Goal: Task Accomplishment & Management: Use online tool/utility

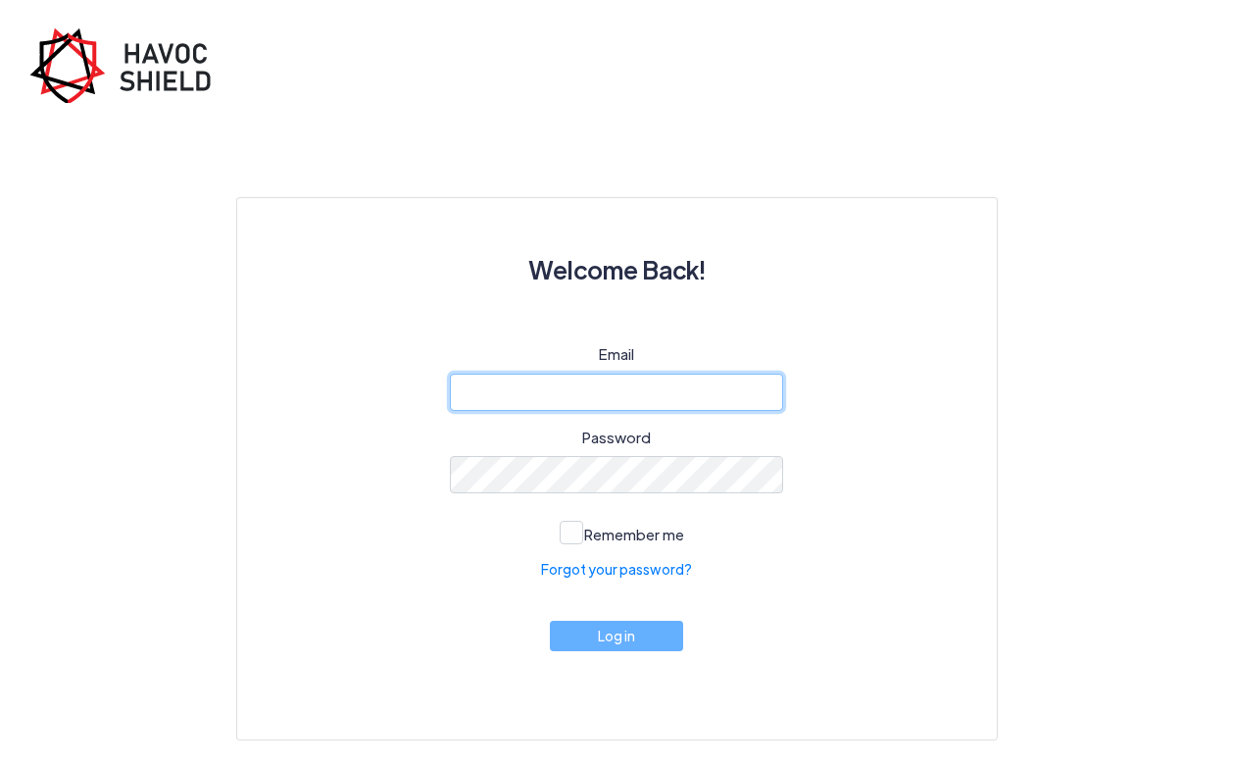
type input "[PERSON_NAME][EMAIL_ADDRESS][DOMAIN_NAME]"
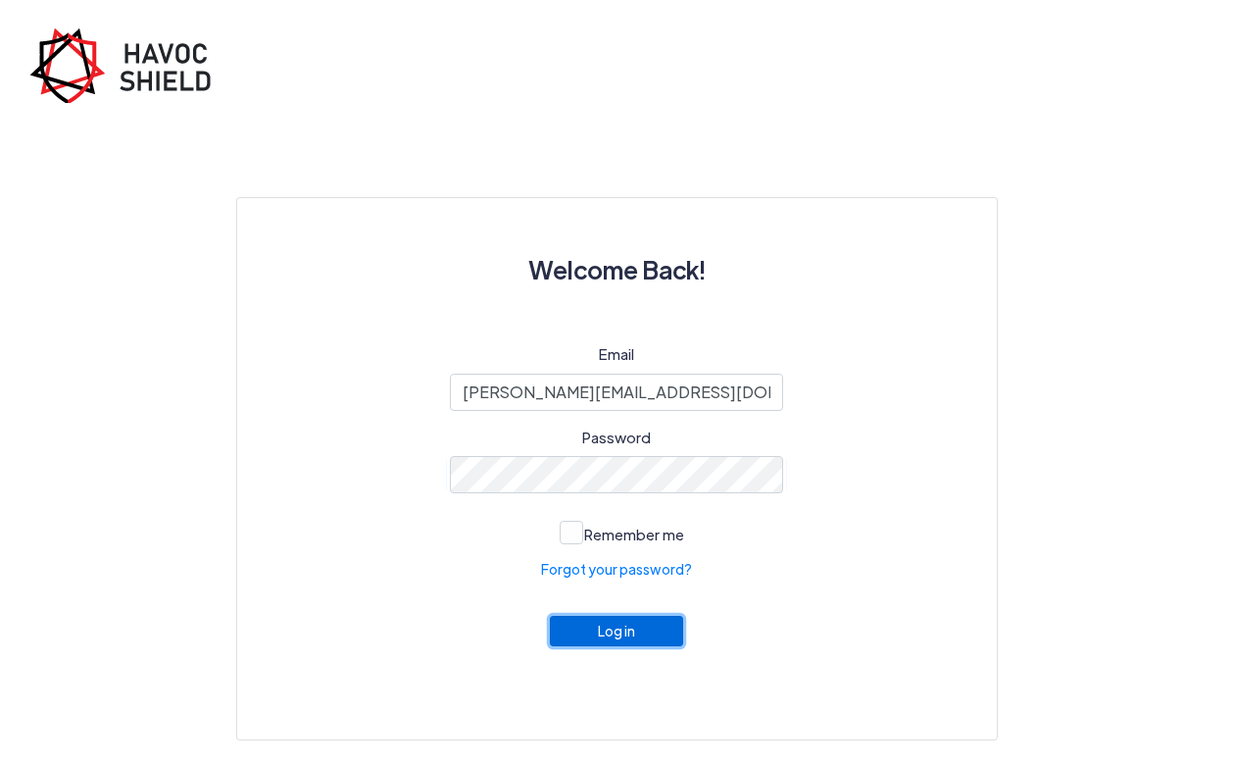
click at [652, 634] on button "Log in" at bounding box center [616, 631] width 133 height 30
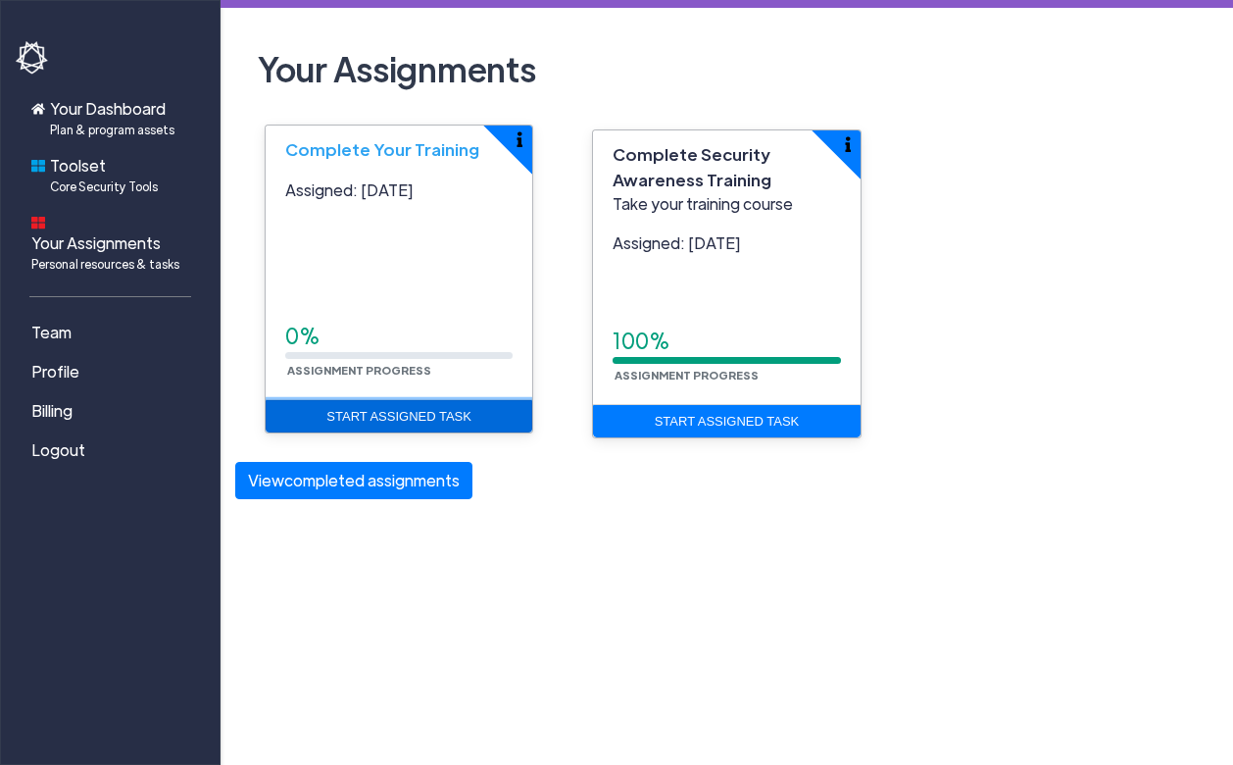
click at [441, 423] on link "Start Assigned Task" at bounding box center [399, 416] width 267 height 33
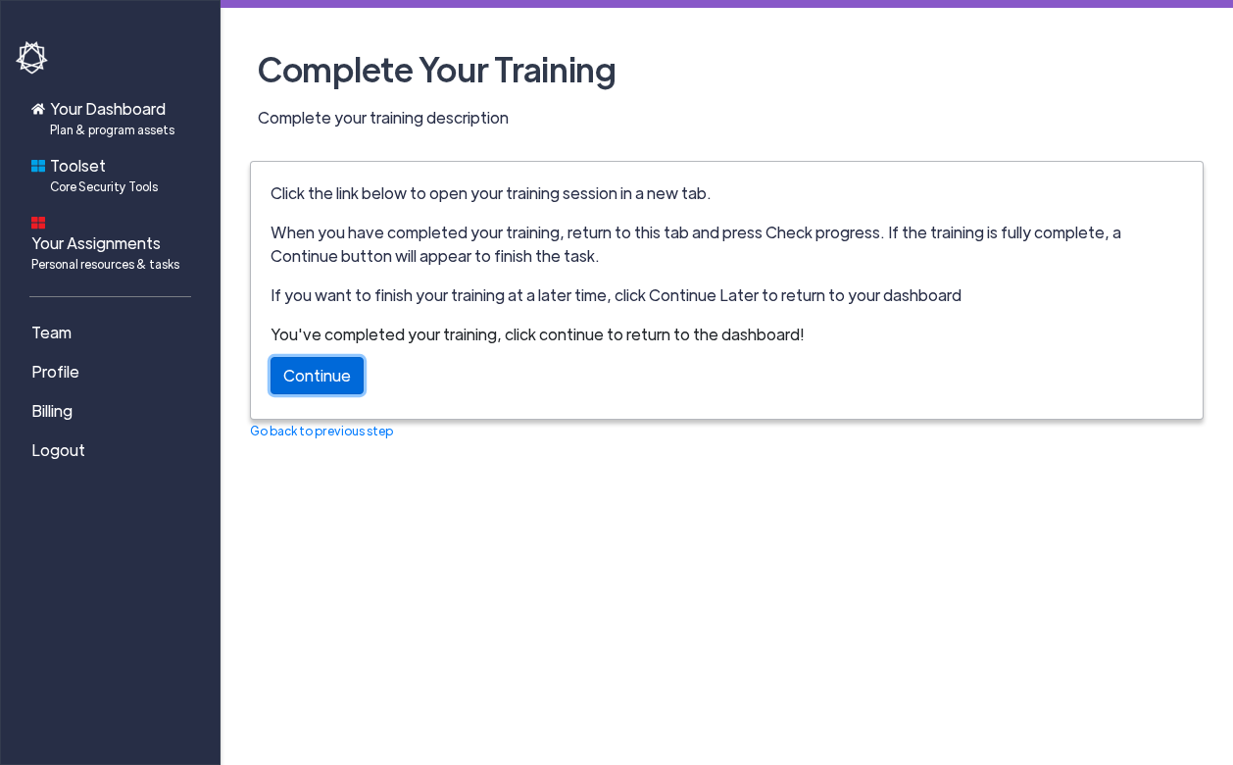
click at [306, 379] on link "Continue" at bounding box center [317, 375] width 93 height 37
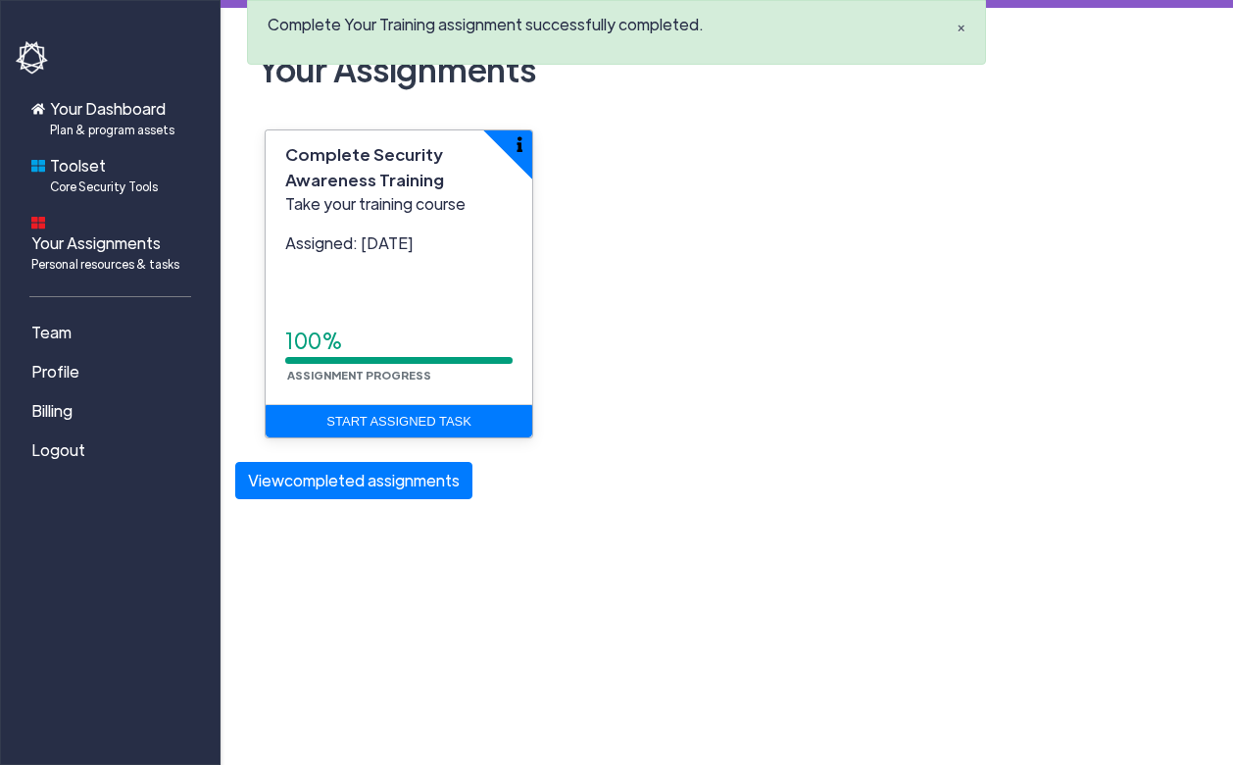
click at [960, 25] on span "×" at bounding box center [961, 28] width 9 height 21
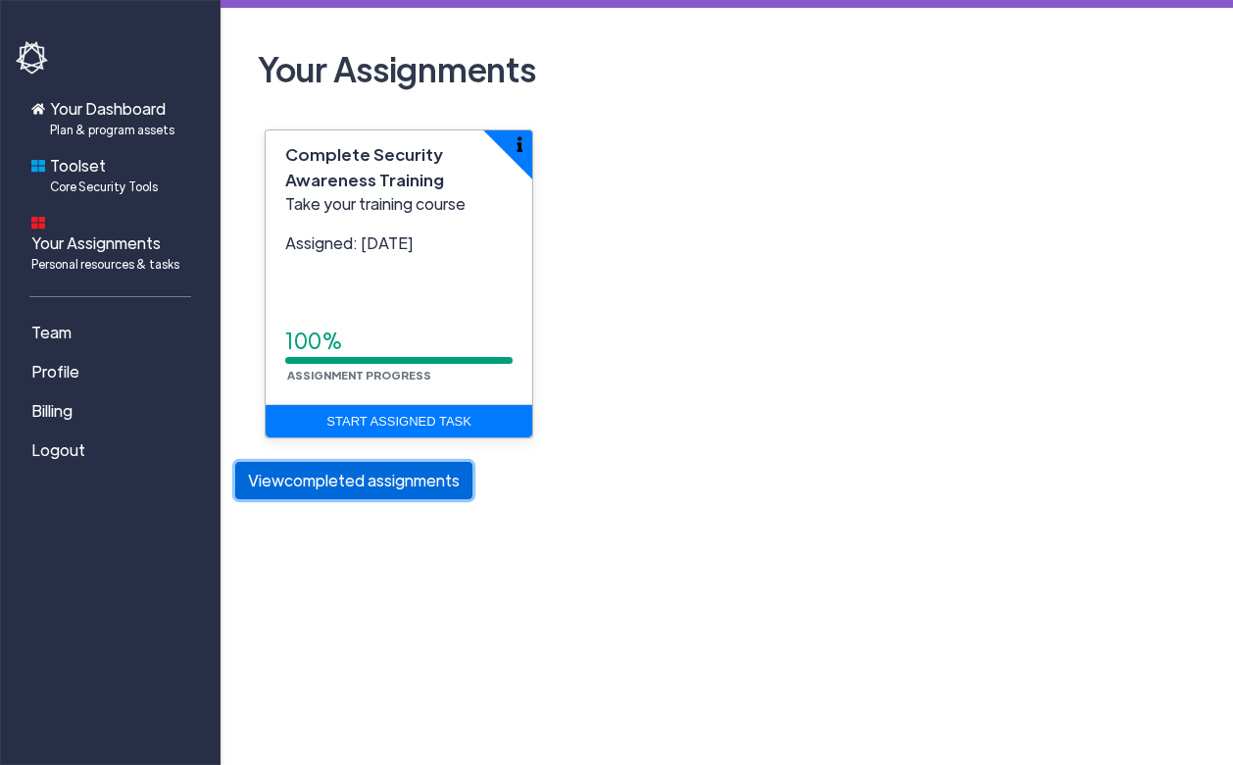
click at [401, 494] on button "View completed assignments" at bounding box center [353, 480] width 237 height 37
